Goal: Information Seeking & Learning: Learn about a topic

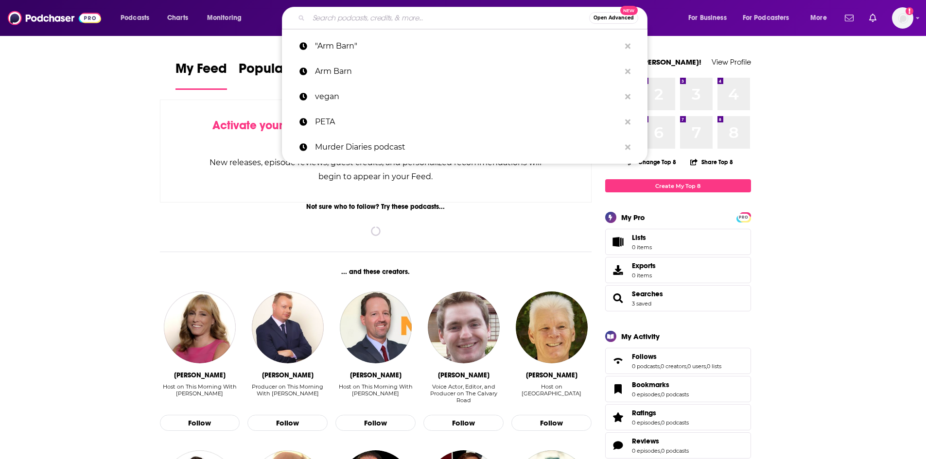
click at [333, 12] on input "Search podcasts, credits, & more..." at bounding box center [449, 18] width 281 height 16
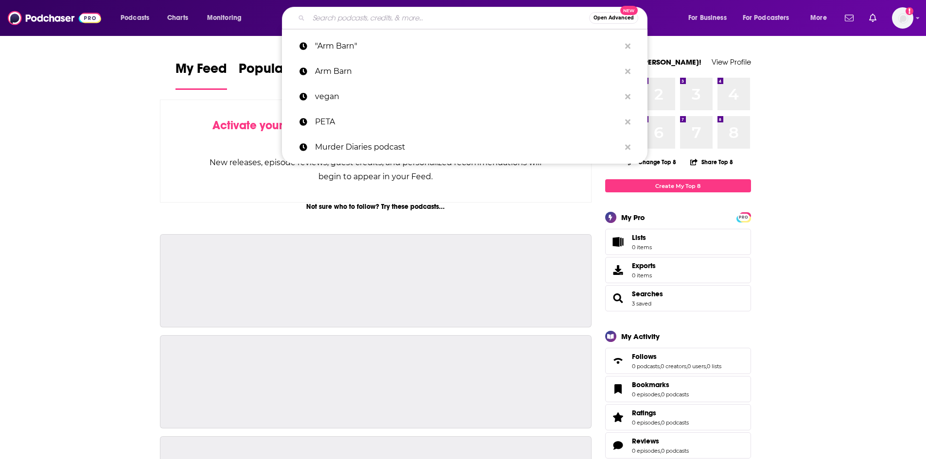
paste input "Prof G Markets"
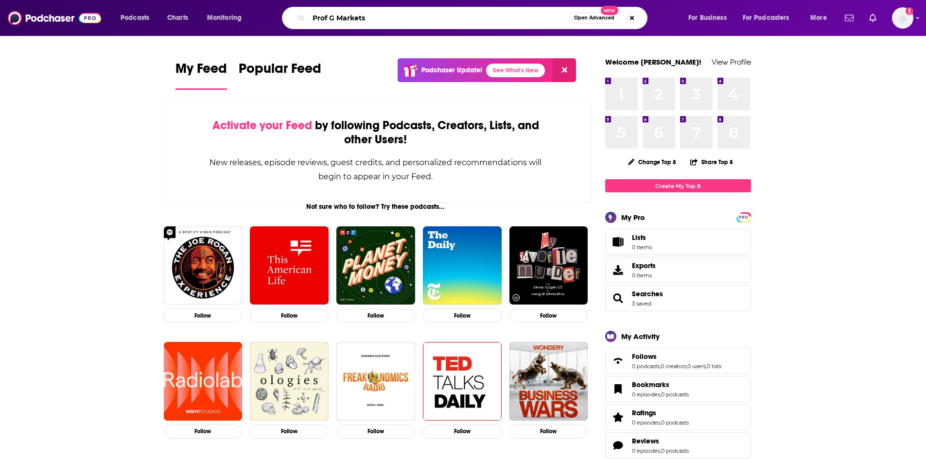
type input "Prof G Markets"
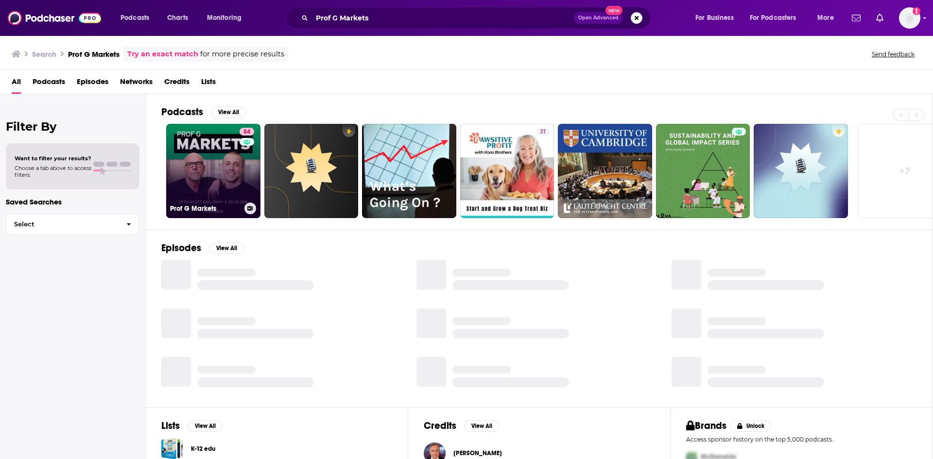
click at [211, 181] on link "84 Prof G Markets" at bounding box center [213, 171] width 94 height 94
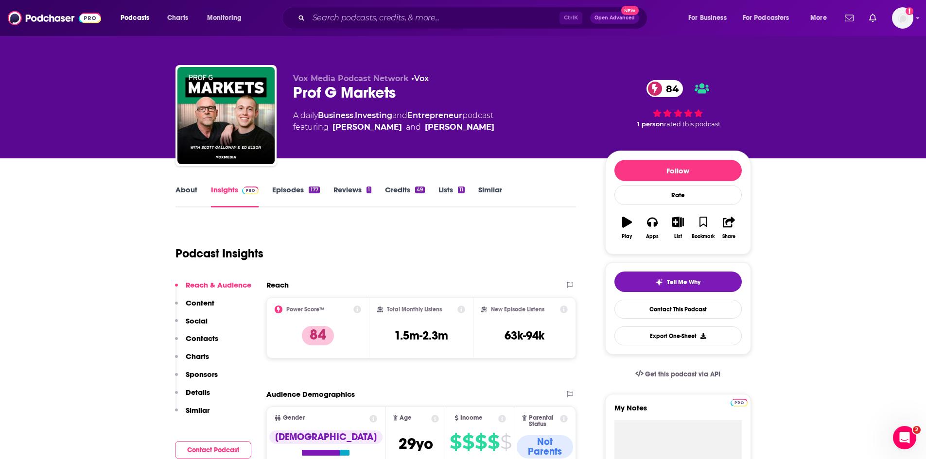
click at [176, 194] on link "About" at bounding box center [187, 196] width 22 height 22
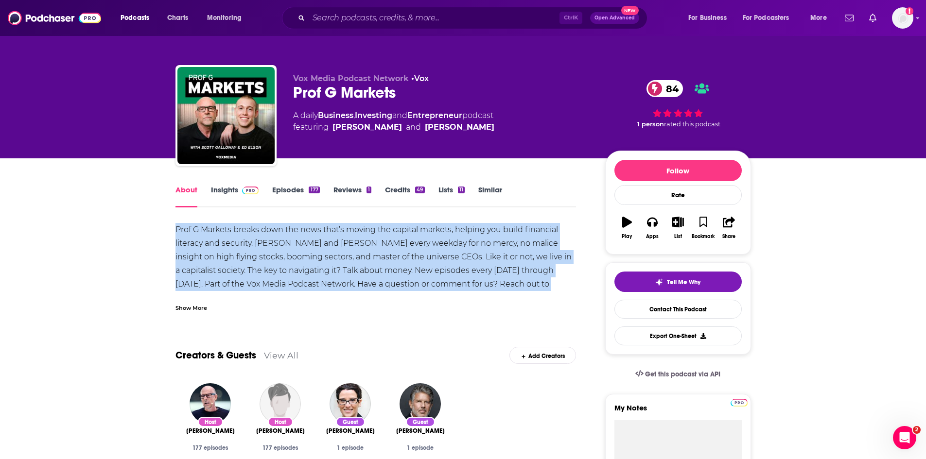
drag, startPoint x: 174, startPoint y: 226, endPoint x: 500, endPoint y: 284, distance: 331.0
copy div "Prof G Markets breaks down the news that’s moving the capital markets, helping …"
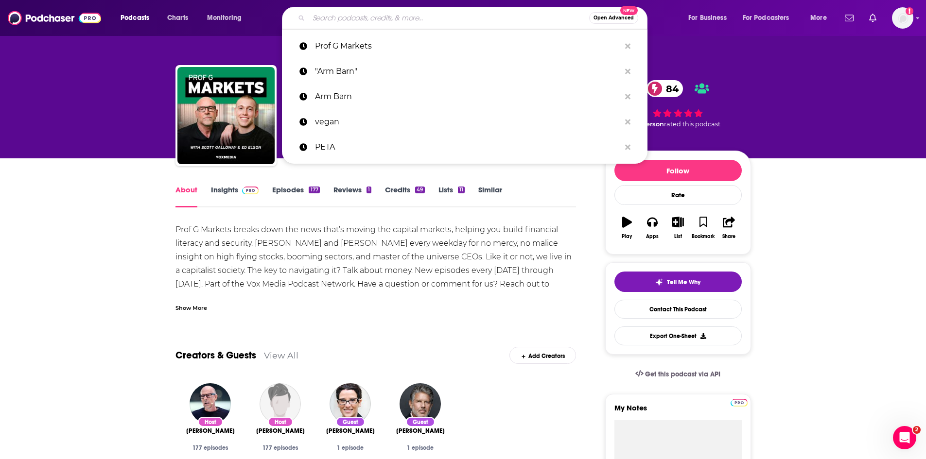
click at [426, 21] on input "Search podcasts, credits, & more..." at bounding box center [449, 18] width 281 height 16
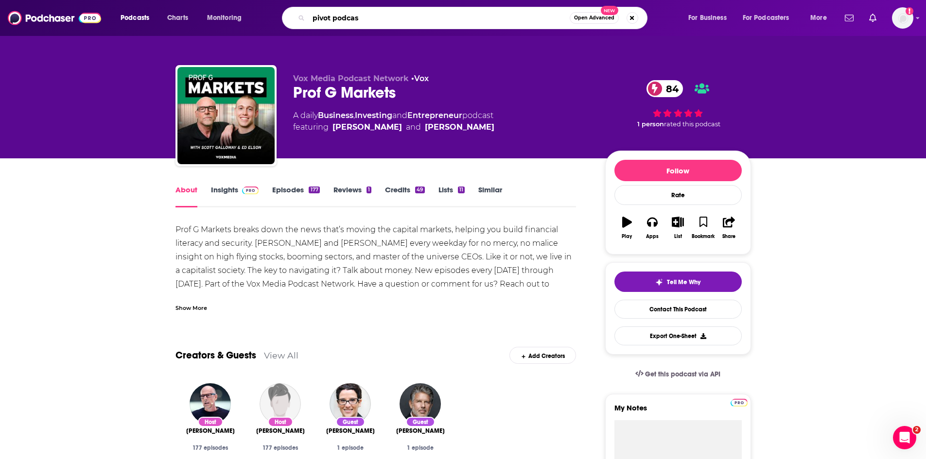
type input "pivot podcast"
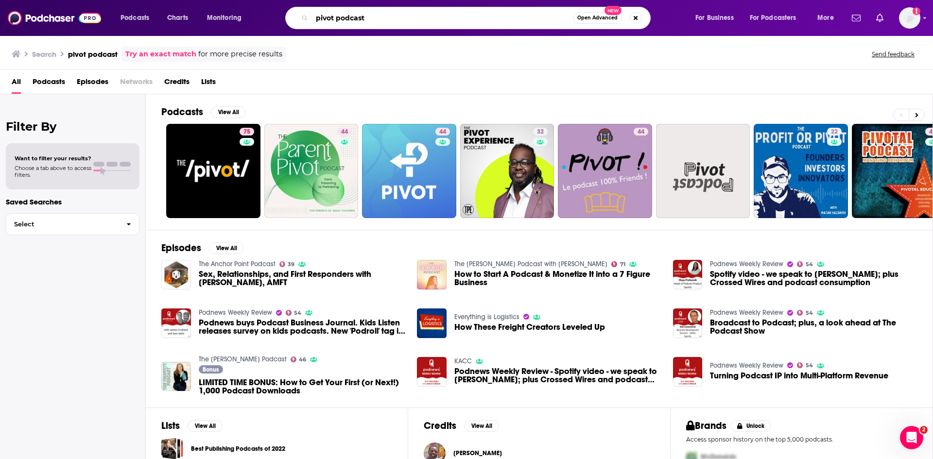
drag, startPoint x: 403, startPoint y: 20, endPoint x: 265, endPoint y: 36, distance: 138.5
click at [265, 36] on div "Podcasts Charts Monitoring pivot podcast Open Advanced New For Business For Pod…" at bounding box center [466, 229] width 933 height 459
paste input "Pivot with [PERSON_NAME] and [PERSON_NAME]"
type input "Pivot with [PERSON_NAME] and [PERSON_NAME]"
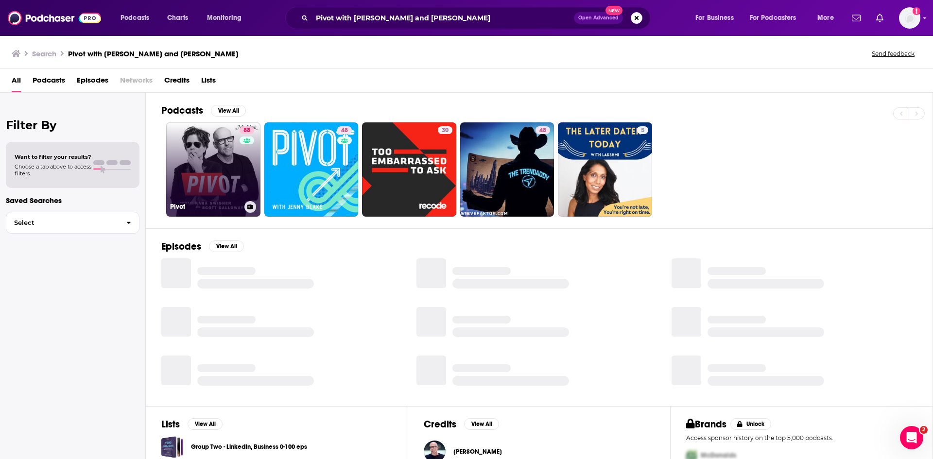
click at [210, 178] on link "88 Pivot" at bounding box center [213, 170] width 94 height 94
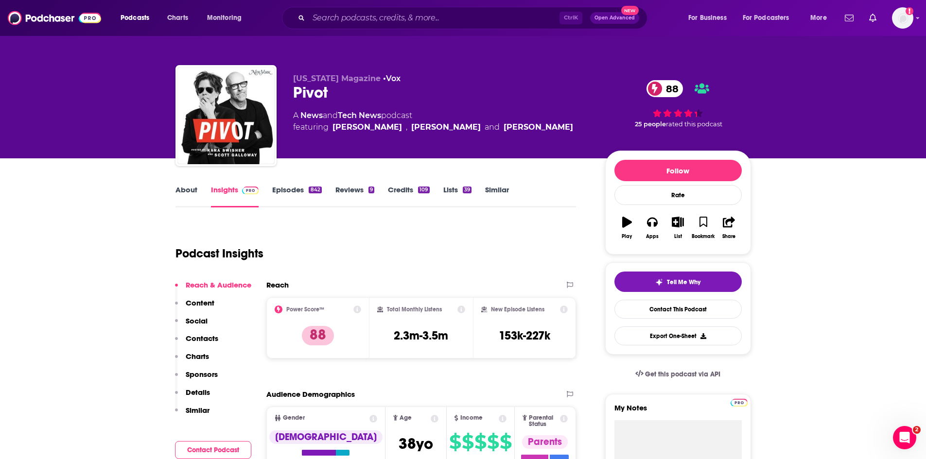
click at [189, 189] on link "About" at bounding box center [187, 196] width 22 height 22
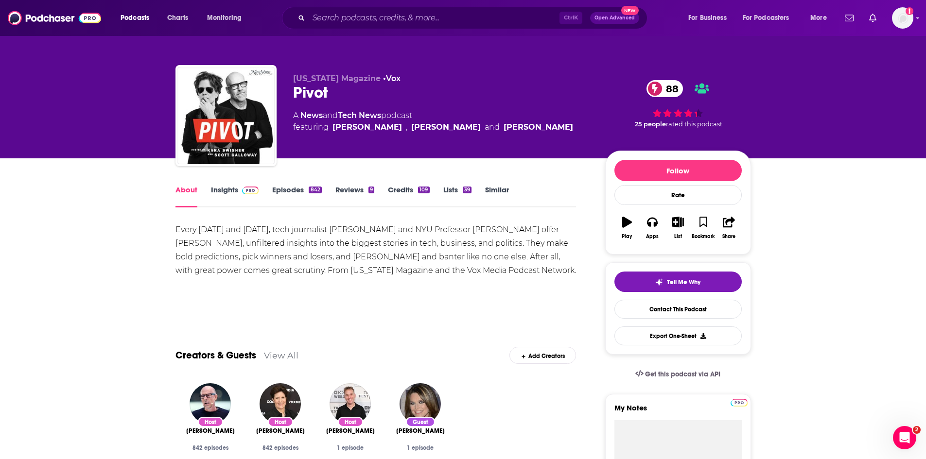
click at [215, 190] on link "Insights" at bounding box center [235, 196] width 48 height 22
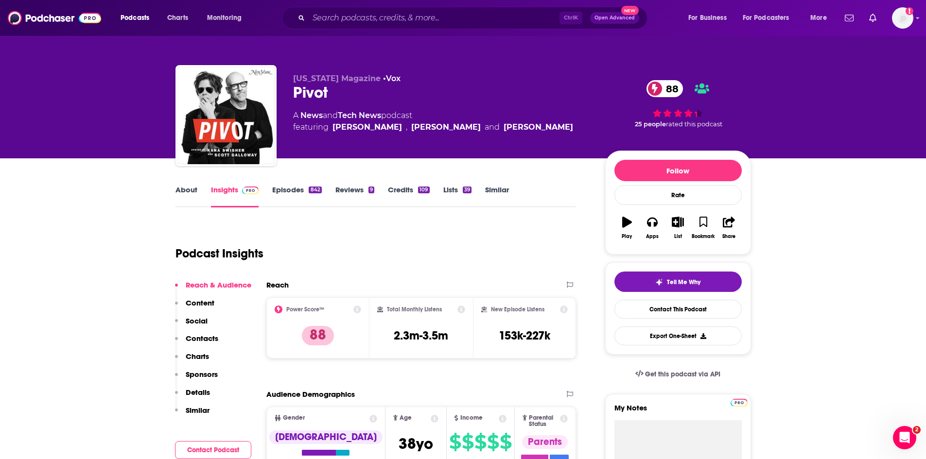
click at [189, 189] on link "About" at bounding box center [187, 196] width 22 height 22
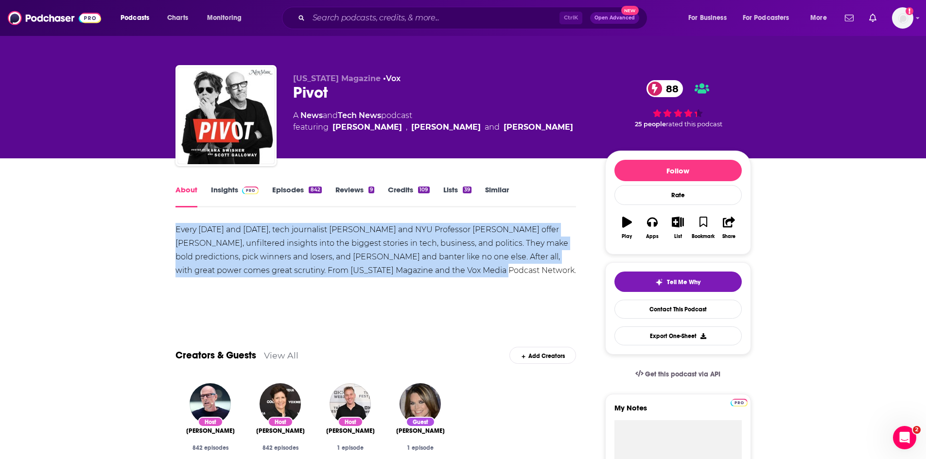
drag, startPoint x: 475, startPoint y: 272, endPoint x: 167, endPoint y: 235, distance: 311.0
copy div "Every [DATE] and [DATE], tech journalist [PERSON_NAME] and NYU Professor [PERSO…"
click at [368, 19] on input "Search podcasts, credits, & more..." at bounding box center [434, 18] width 251 height 16
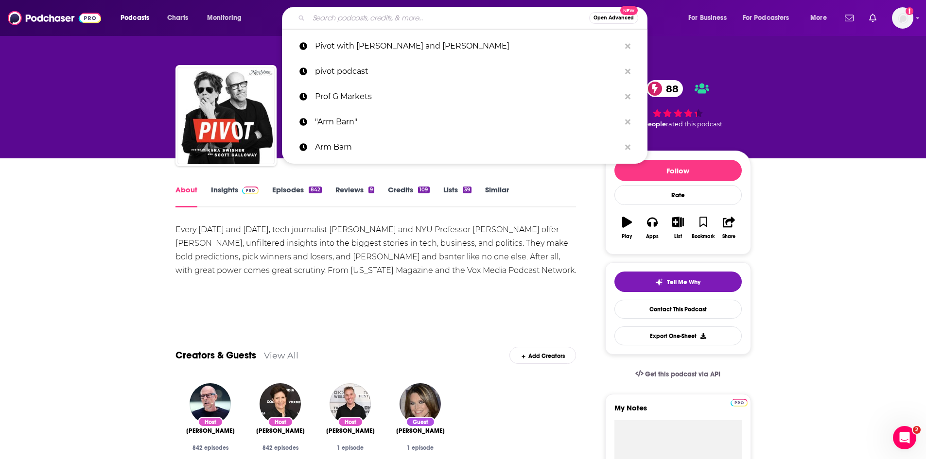
paste input "Raging Moderates with [PERSON_NAME] and [PERSON_NAME]"
type input "Raging Moderates with [PERSON_NAME] and [PERSON_NAME]"
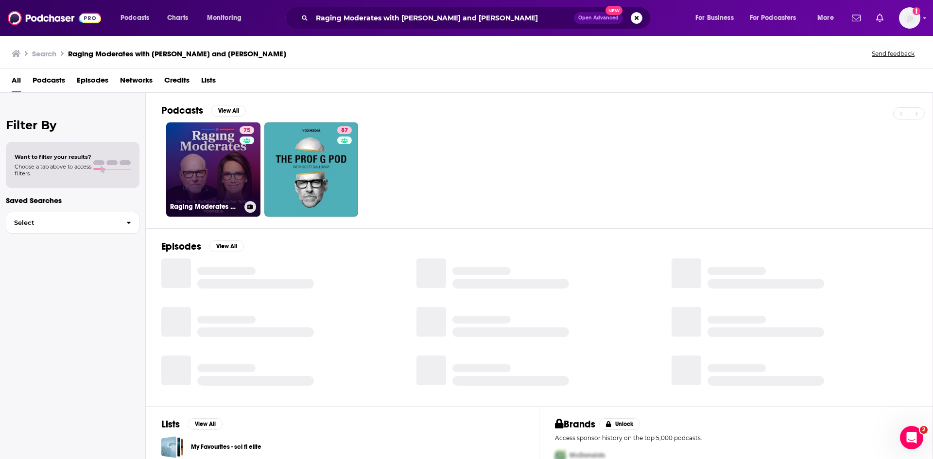
click at [208, 190] on link "75 Raging Moderates with [PERSON_NAME] and [PERSON_NAME]" at bounding box center [213, 170] width 94 height 94
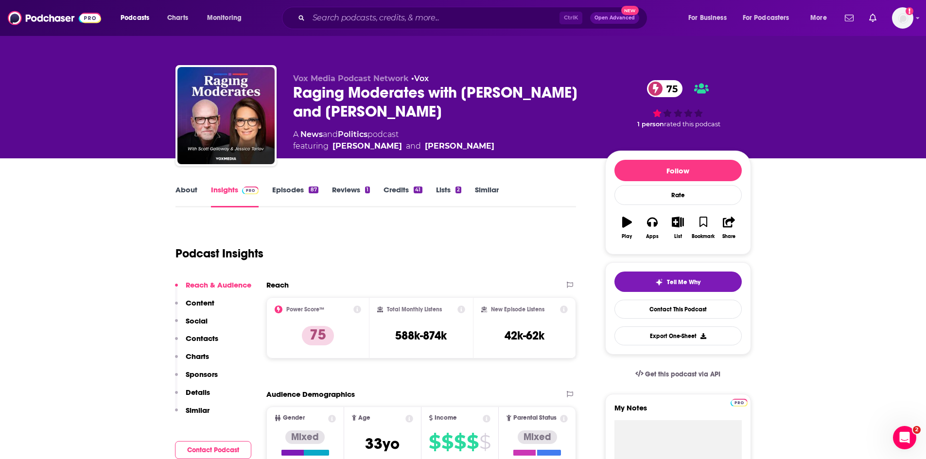
click at [189, 185] on link "About" at bounding box center [187, 196] width 22 height 22
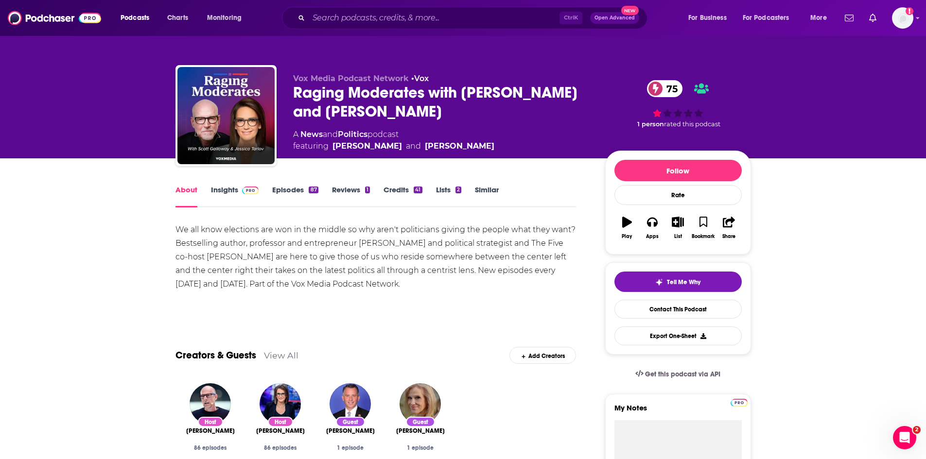
drag, startPoint x: 377, startPoint y: 286, endPoint x: 161, endPoint y: 224, distance: 224.5
